Goal: Transaction & Acquisition: Purchase product/service

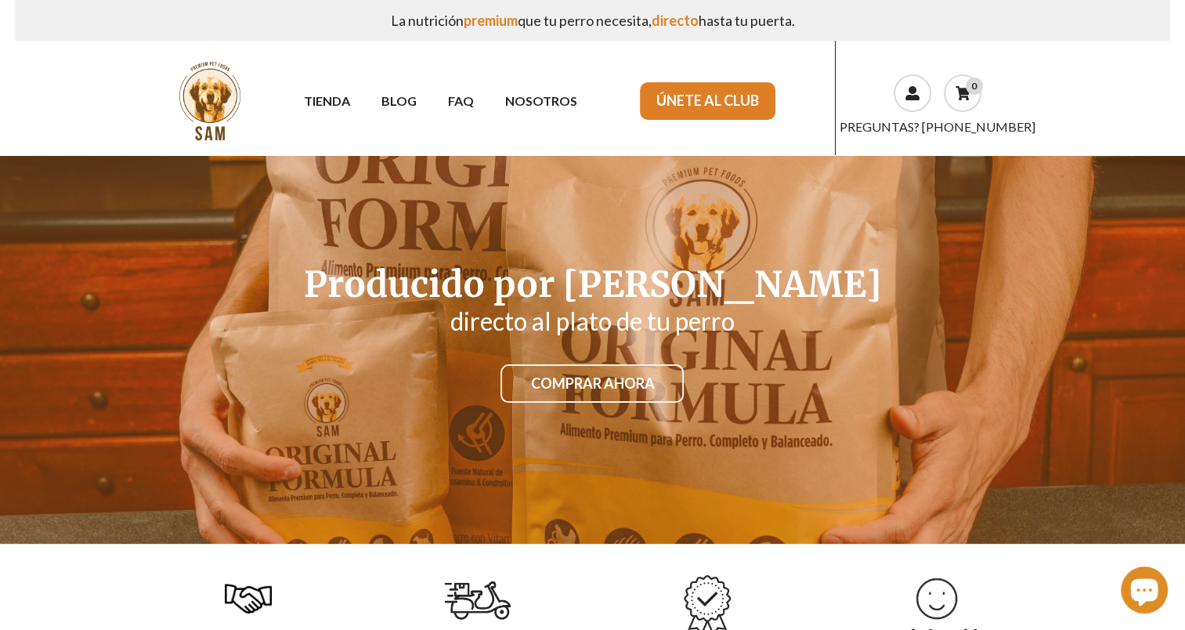
click at [544, 381] on link "COMPRAR AHORA" at bounding box center [591, 383] width 183 height 39
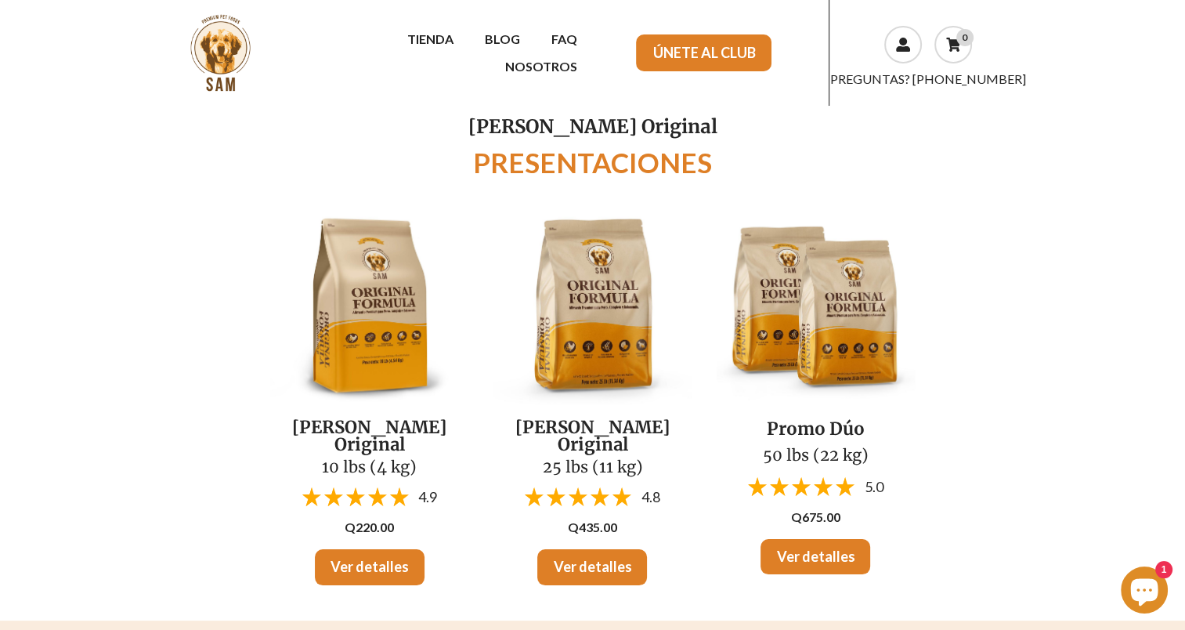
click at [1115, 271] on section "[PERSON_NAME] Original 10 lbs (4 kg) 4.9 Q220.00 Ver detalles [PERSON_NAME] Ori…" at bounding box center [592, 406] width 1185 height 428
click at [830, 552] on link "Ver detalles" at bounding box center [815, 557] width 110 height 36
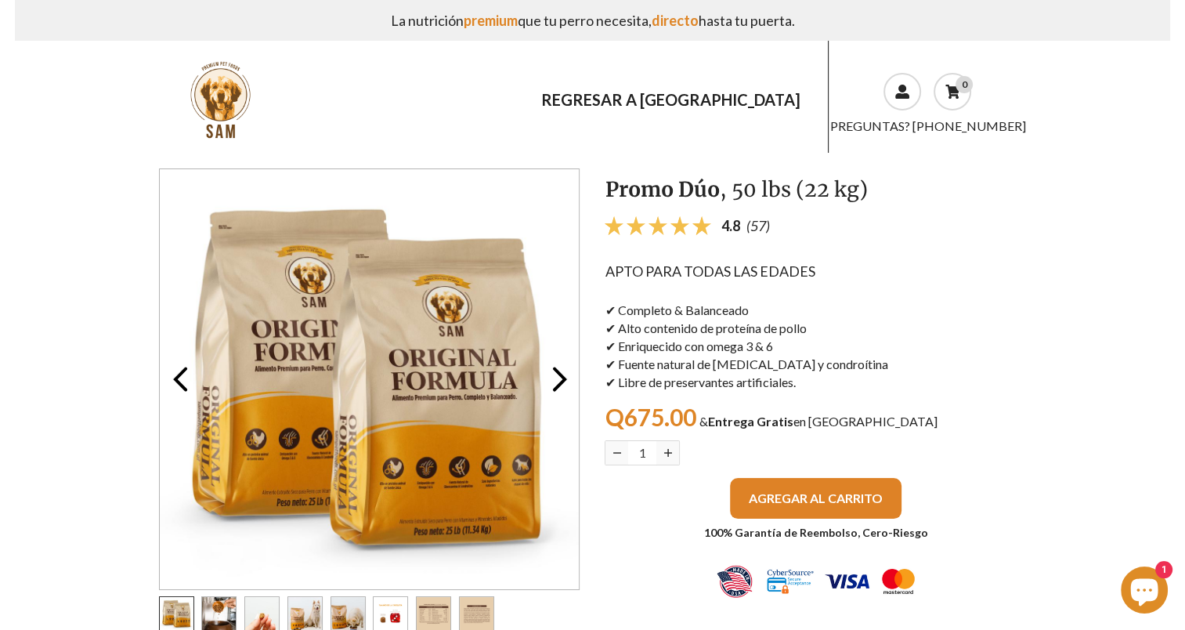
scroll to position [125, 0]
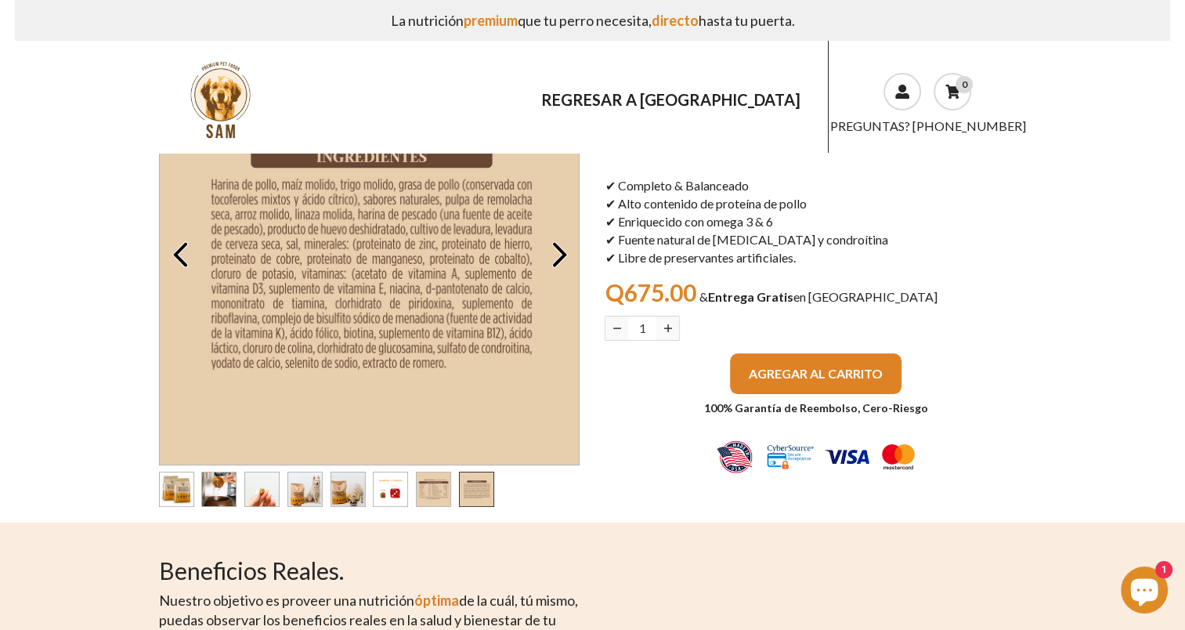
click at [763, 372] on span "AGREGAR AL CARRITO" at bounding box center [816, 373] width 134 height 15
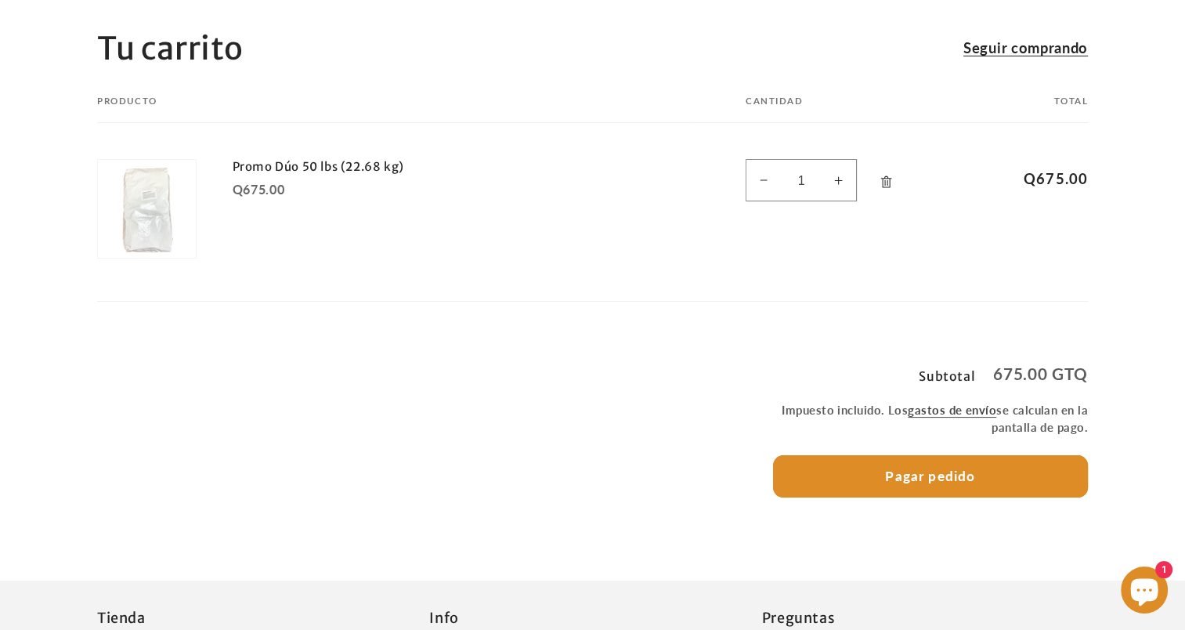
scroll to position [172, 0]
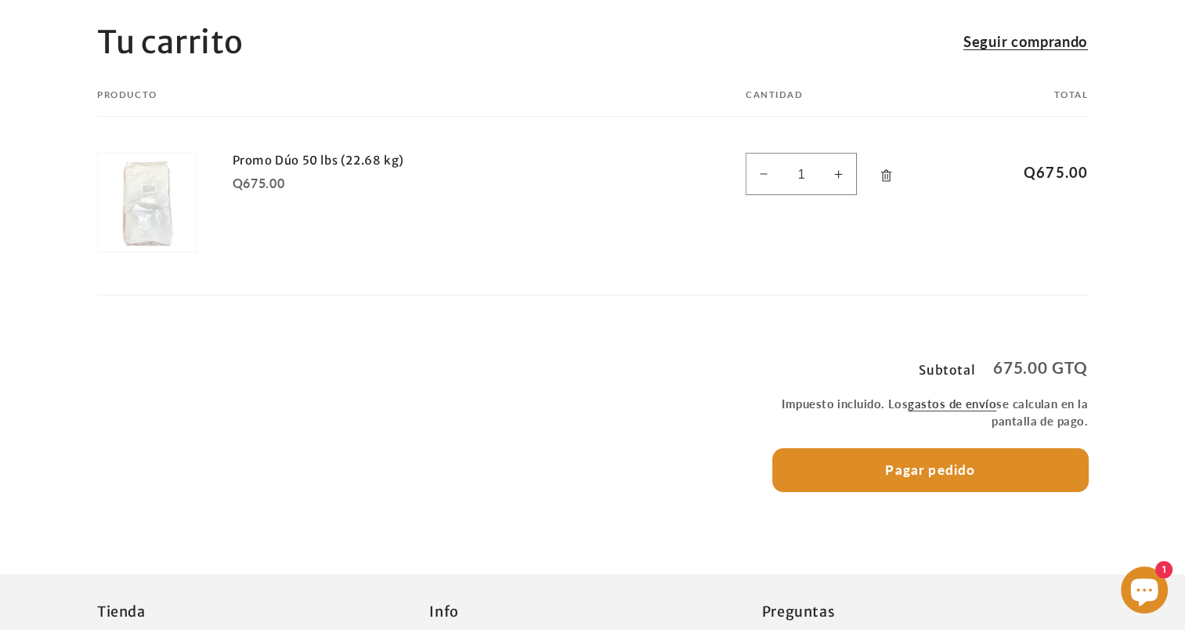
click at [833, 482] on button "Pagar pedido" at bounding box center [931, 470] width 316 height 42
